Goal: Task Accomplishment & Management: Use online tool/utility

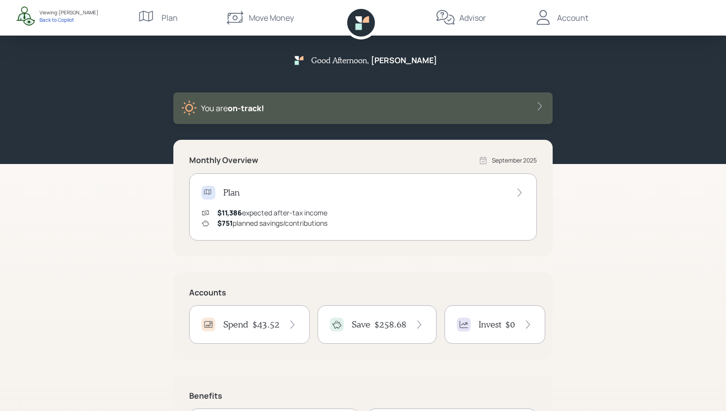
scroll to position [86, 0]
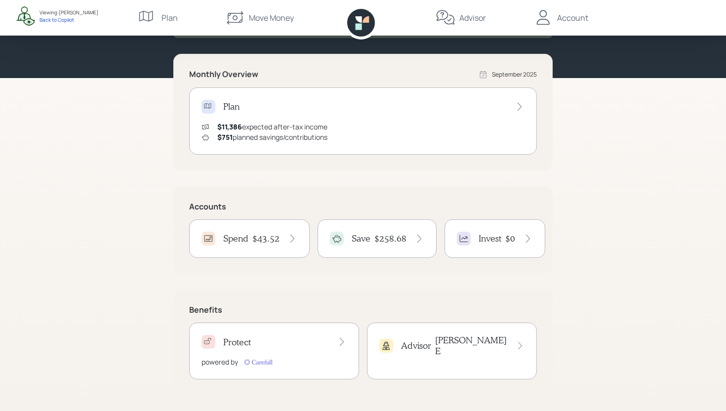
click at [278, 236] on h4 "$43.52" at bounding box center [265, 238] width 27 height 11
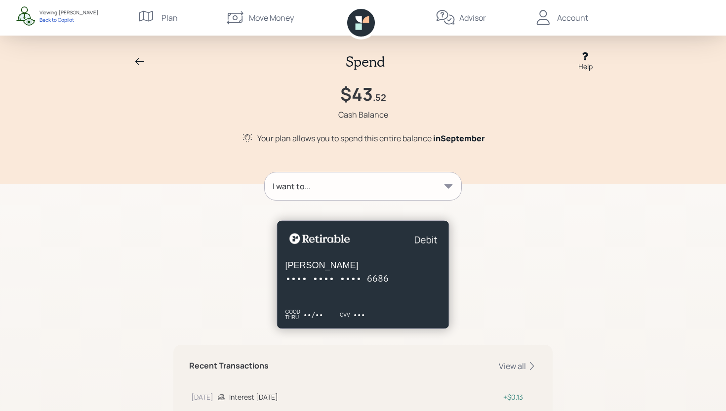
click at [357, 190] on div "I want to..." at bounding box center [363, 186] width 196 height 28
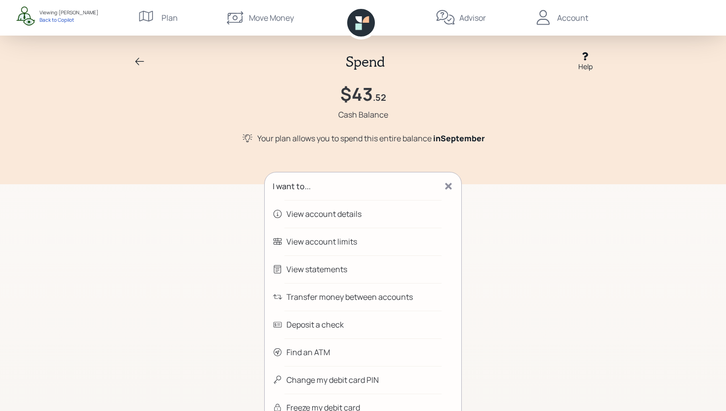
click at [335, 242] on div "View account limits" at bounding box center [321, 241] width 71 height 12
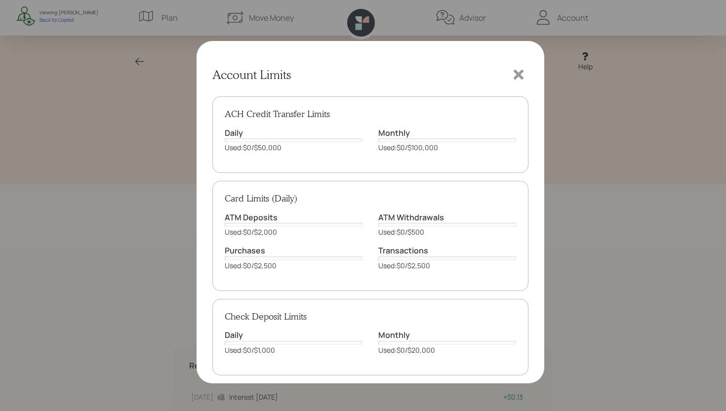
click at [515, 69] on icon at bounding box center [518, 74] width 15 height 15
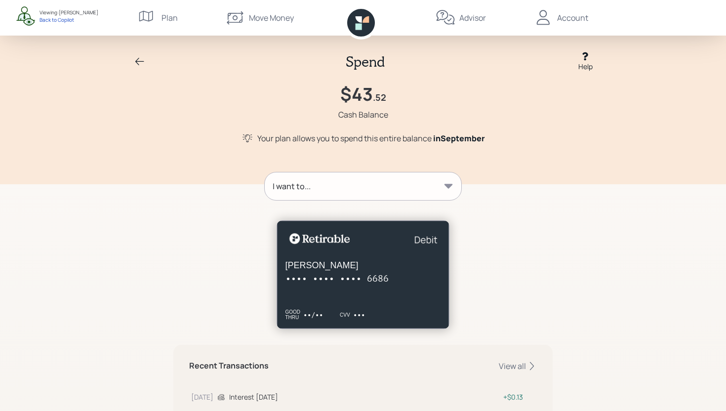
click at [435, 181] on div "I want to..." at bounding box center [363, 186] width 196 height 28
